Goal: Information Seeking & Learning: Learn about a topic

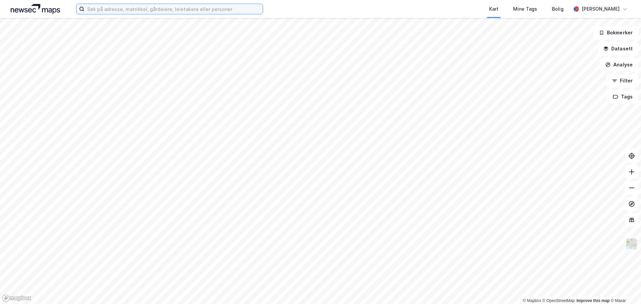
click at [120, 12] on input at bounding box center [173, 9] width 178 height 10
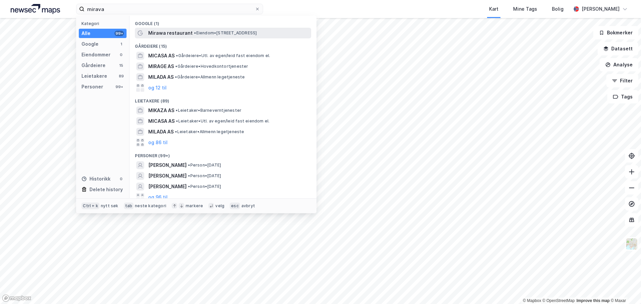
click at [226, 34] on span "• Eiendom • [STREET_ADDRESS]" at bounding box center [225, 32] width 63 height 5
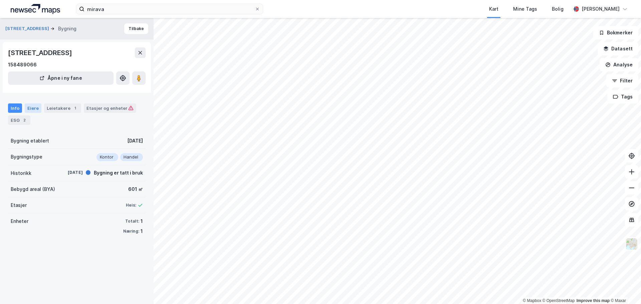
click at [34, 105] on div "Eiere" at bounding box center [33, 107] width 17 height 9
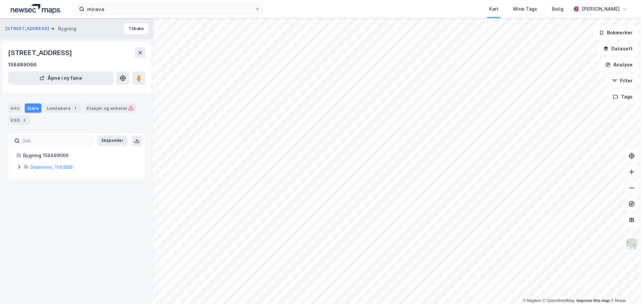
click at [20, 168] on icon at bounding box center [18, 166] width 5 height 5
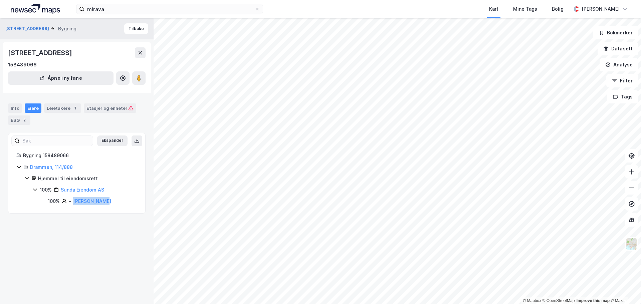
drag, startPoint x: 105, startPoint y: 202, endPoint x: 72, endPoint y: 198, distance: 34.0
click at [72, 198] on div "100% - [PERSON_NAME]" at bounding box center [92, 201] width 89 height 8
click at [96, 109] on div "Etasjer og enheter" at bounding box center [109, 108] width 47 height 6
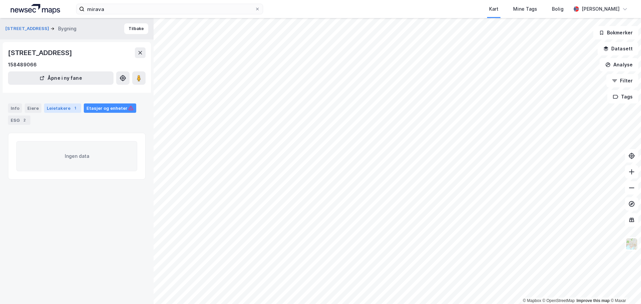
click at [63, 109] on div "Leietakere 1" at bounding box center [62, 107] width 37 height 9
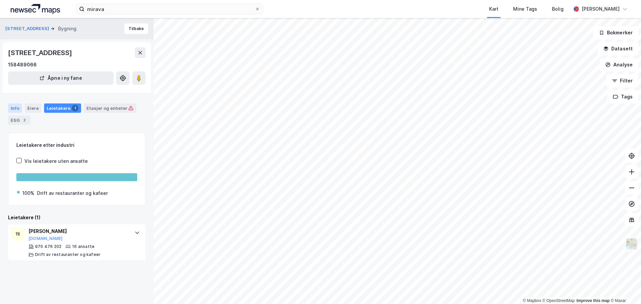
click at [14, 109] on div "Info" at bounding box center [15, 107] width 14 height 9
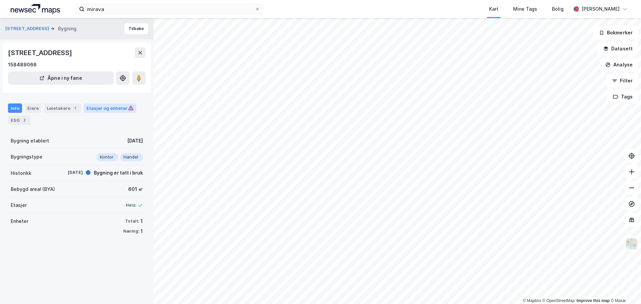
click at [93, 111] on div "Etasjer og enheter" at bounding box center [109, 108] width 47 height 6
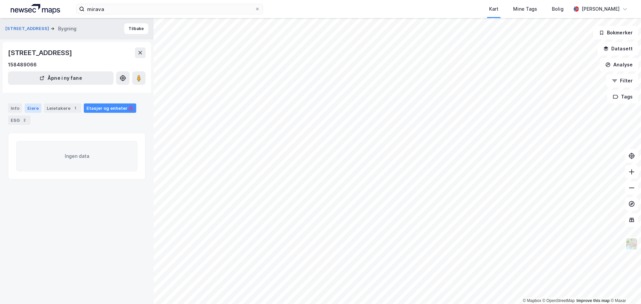
click at [32, 110] on div "Eiere" at bounding box center [33, 107] width 17 height 9
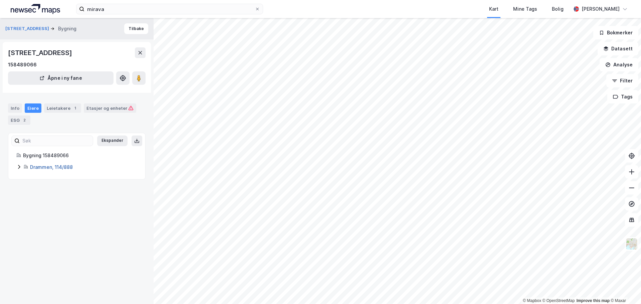
click at [41, 167] on link "Drammen, 114/888" at bounding box center [51, 167] width 43 height 6
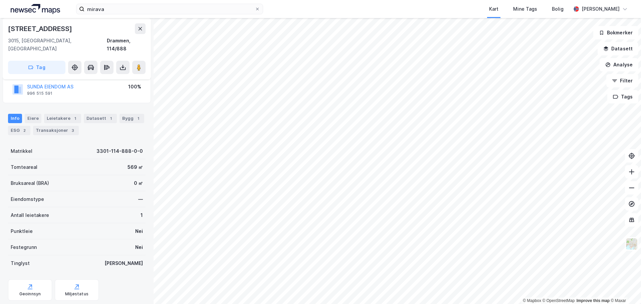
scroll to position [59, 0]
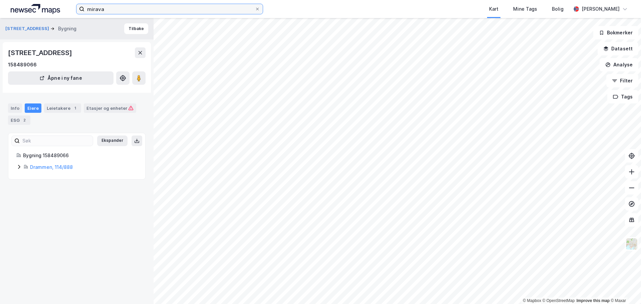
click at [138, 12] on input "mirava" at bounding box center [169, 9] width 170 height 10
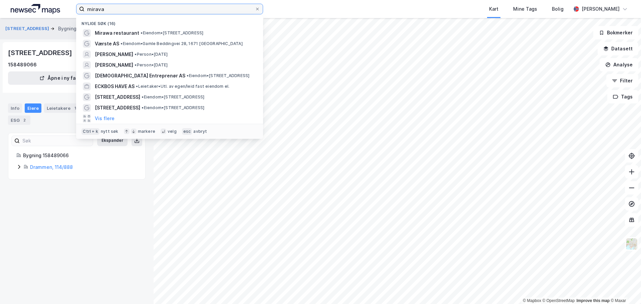
drag, startPoint x: 137, startPoint y: 12, endPoint x: -80, endPoint y: -8, distance: 218.3
click at [0, 0] on html "[PERSON_NAME] søk (16) Mirawa restaurant • Eiendom • [STREET_ADDRESS] Værste AS…" at bounding box center [320, 152] width 641 height 304
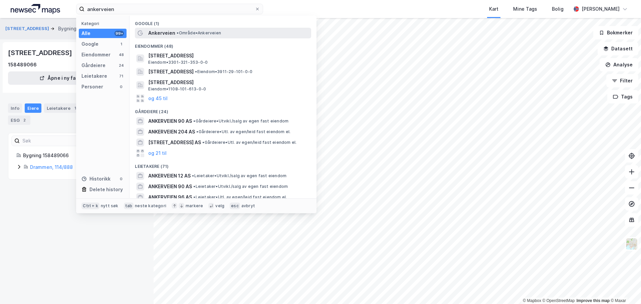
click at [214, 34] on span "• Område • Ankerveien" at bounding box center [199, 32] width 44 height 5
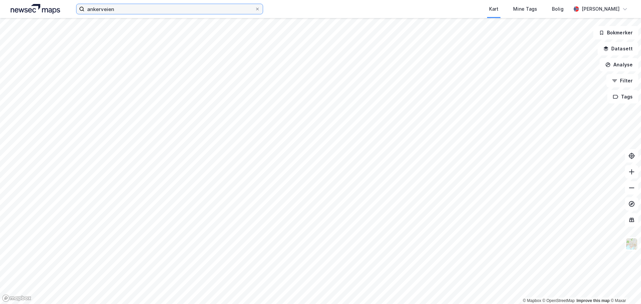
click at [127, 11] on input "ankerveien" at bounding box center [169, 9] width 170 height 10
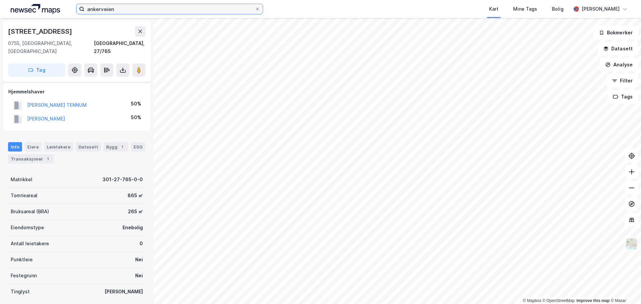
scroll to position [59, 0]
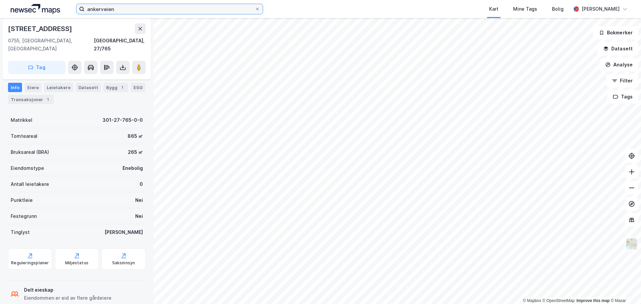
click at [116, 10] on input "ankerveien" at bounding box center [169, 9] width 170 height 10
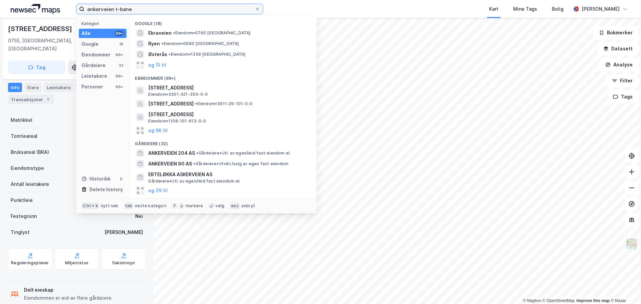
drag, startPoint x: 152, startPoint y: 12, endPoint x: 114, endPoint y: 8, distance: 38.2
click at [114, 8] on input "ankerveien t-bane" at bounding box center [169, 9] width 170 height 10
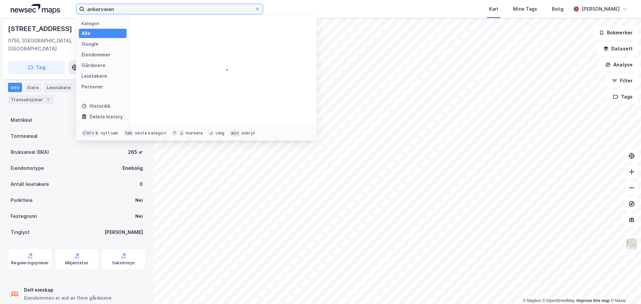
type input "ankerveien"
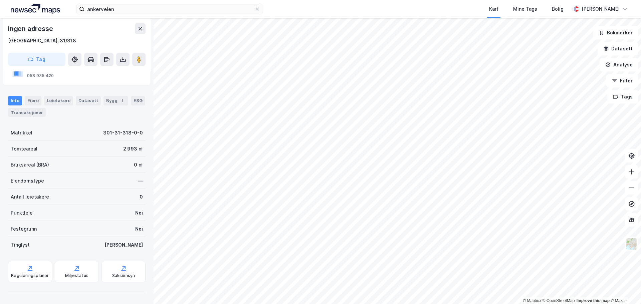
scroll to position [59, 0]
